Goal: Navigation & Orientation: Understand site structure

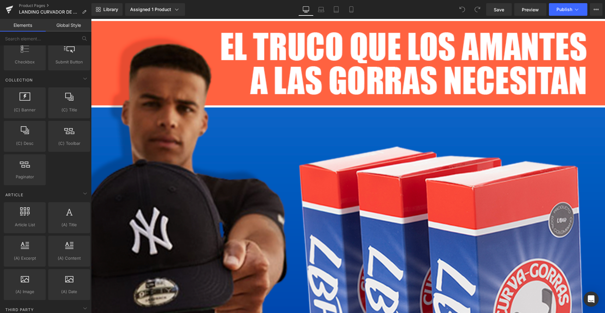
scroll to position [1122, 0]
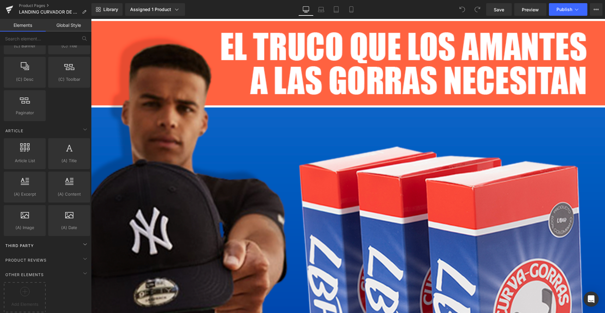
click at [43, 241] on div "Third Party" at bounding box center [47, 245] width 89 height 13
click at [70, 255] on div "Product Reviews" at bounding box center [47, 259] width 89 height 13
click at [74, 269] on div "Other Elements" at bounding box center [47, 274] width 89 height 13
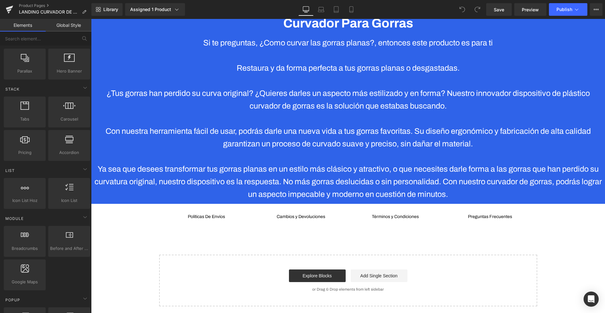
scroll to position [3670, 0]
